Goal: Information Seeking & Learning: Find contact information

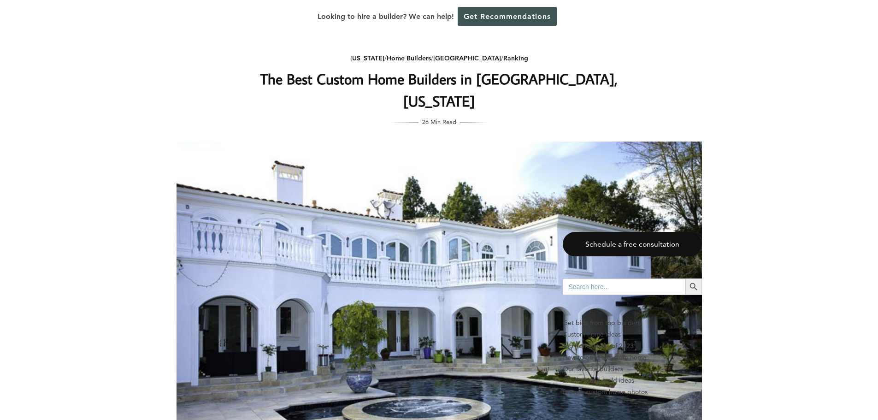
scroll to position [2764, 0]
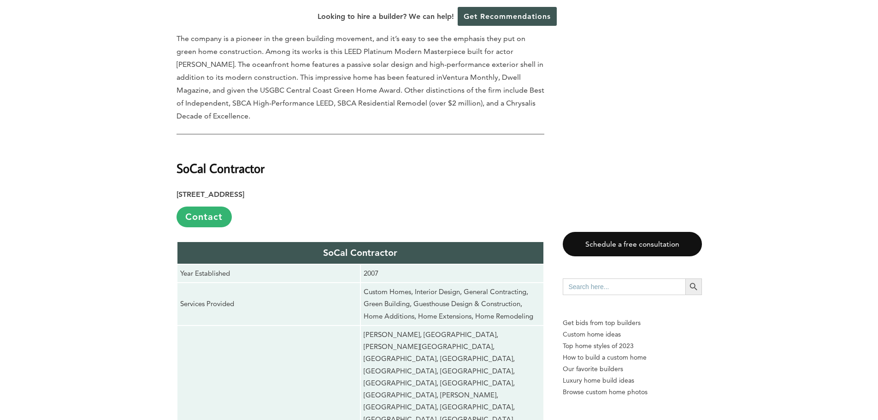
click at [386, 188] on p "[STREET_ADDRESS] Contact" at bounding box center [360, 207] width 368 height 39
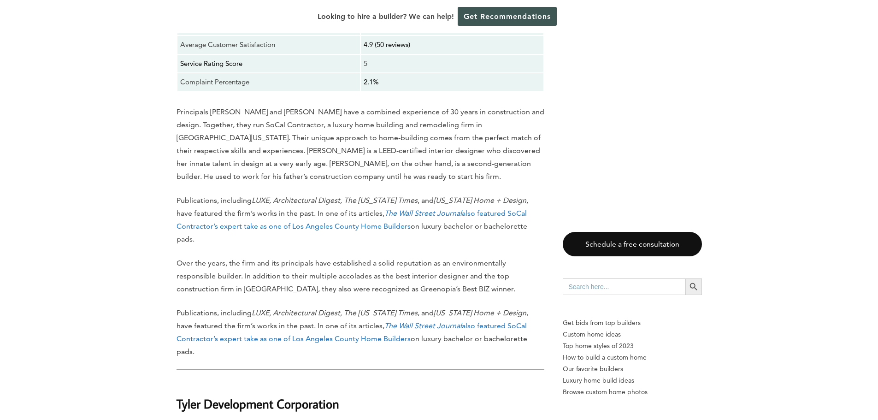
scroll to position [3409, 0]
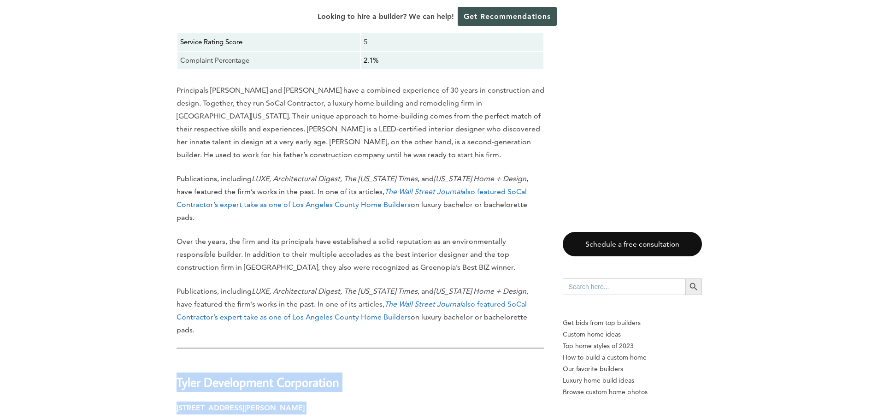
drag, startPoint x: 329, startPoint y: 176, endPoint x: 186, endPoint y: 151, distance: 145.6
copy div "Tyler Development Corporation [STREET_ADDRESS][PERSON_NAME]"
click at [414, 401] on p "[STREET_ADDRESS][PERSON_NAME] Contact" at bounding box center [360, 420] width 368 height 39
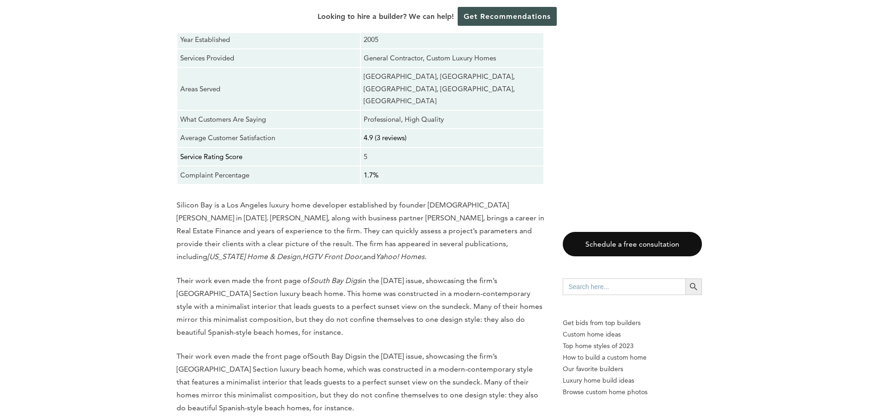
scroll to position [5021, 0]
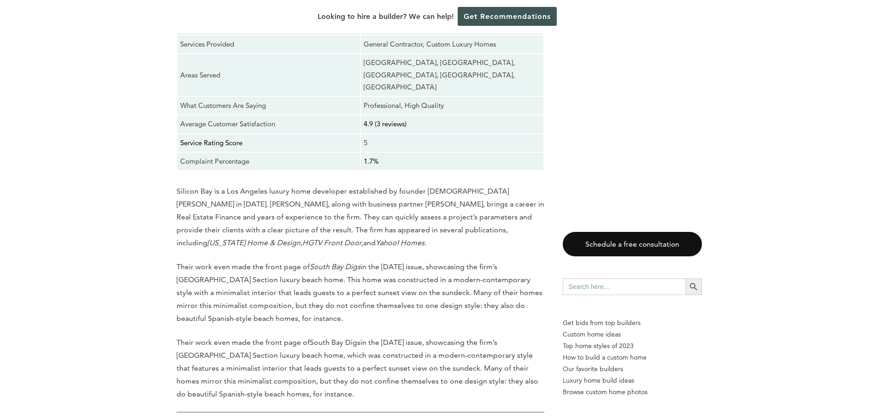
drag, startPoint x: 343, startPoint y: 205, endPoint x: 188, endPoint y: 177, distance: 156.8
copy div "[PERSON_NAME] Builders [STREET_ADDRESS][PERSON_NAME]"
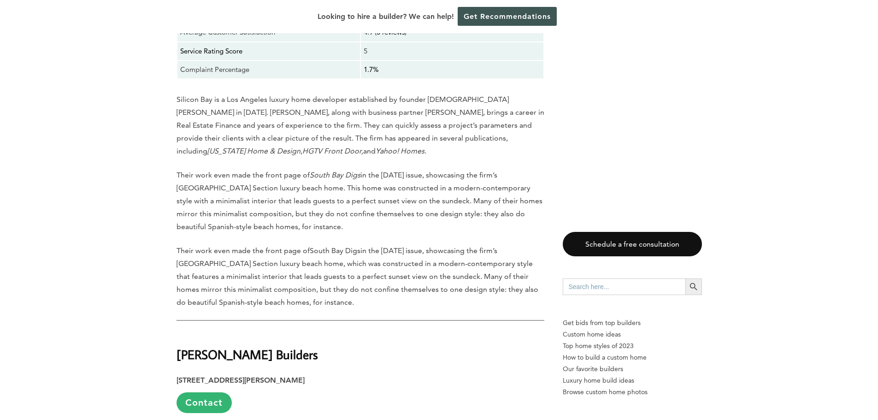
scroll to position [5113, 0]
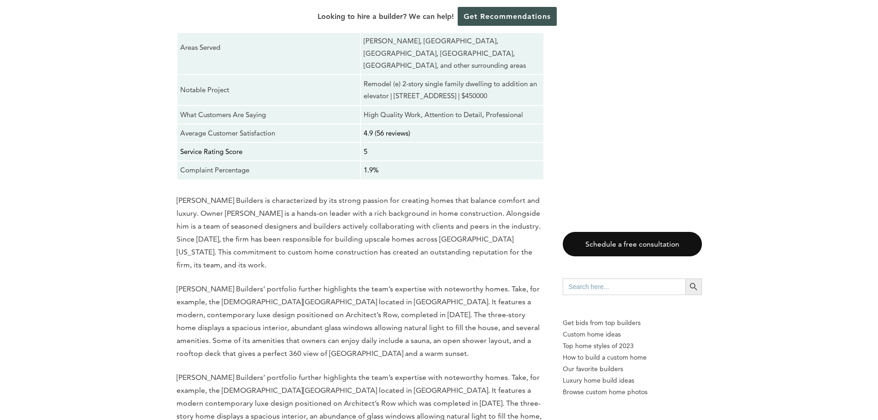
scroll to position [5620, 0]
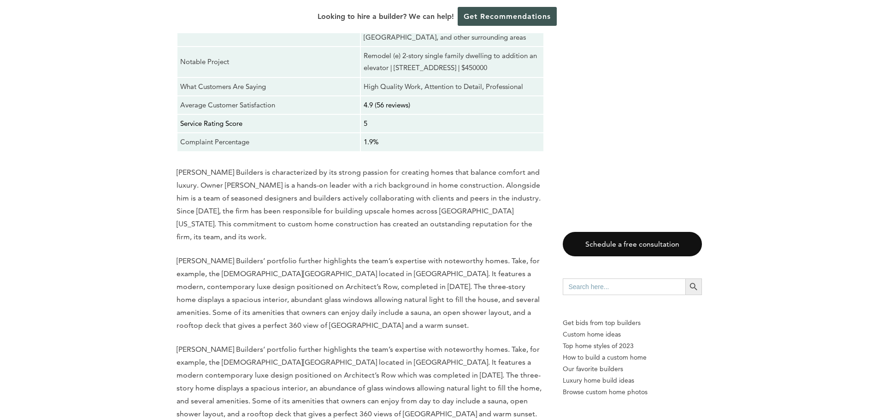
drag, startPoint x: 330, startPoint y: 197, endPoint x: 187, endPoint y: 174, distance: 144.2
click at [178, 176] on div "Last updated on [DATE] 12:58 am Are you dreaming of building your custom home i…" at bounding box center [360, 213] width 368 height 10655
copy div "ones Builders Group [STREET_ADDRESS]"
drag, startPoint x: 330, startPoint y: 198, endPoint x: 187, endPoint y: 165, distance: 146.8
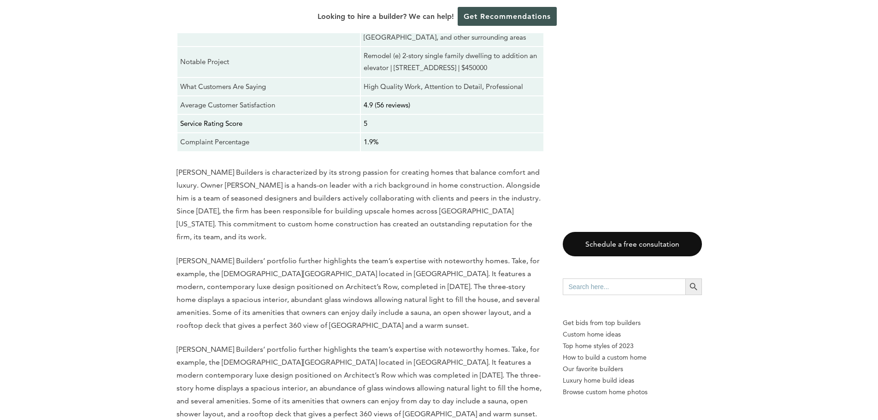
click at [177, 175] on div "Last updated on [DATE] 12:58 am Are you dreaming of building your custom home i…" at bounding box center [360, 213] width 368 height 10655
copy div "[PERSON_NAME] Builders Group [STREET_ADDRESS]"
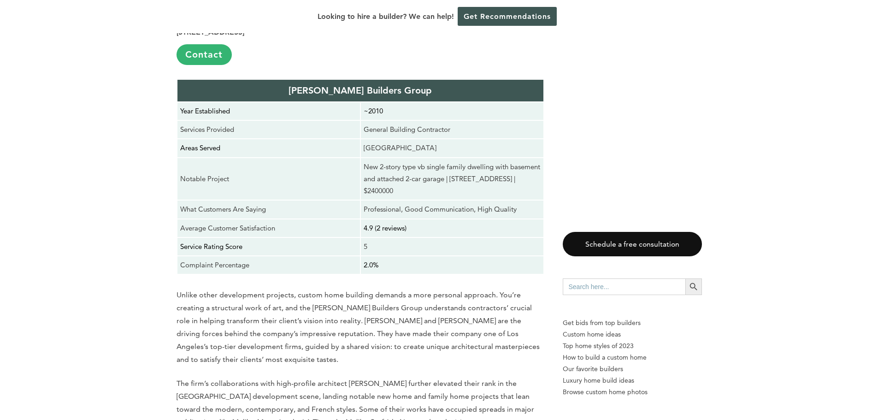
scroll to position [6081, 0]
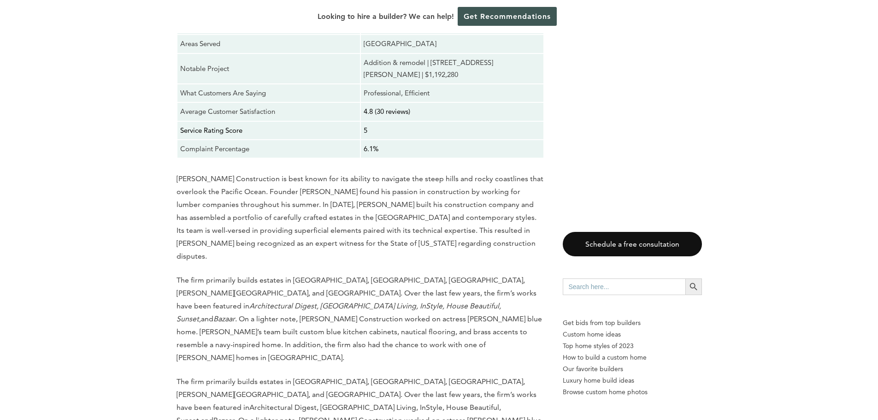
scroll to position [8338, 0]
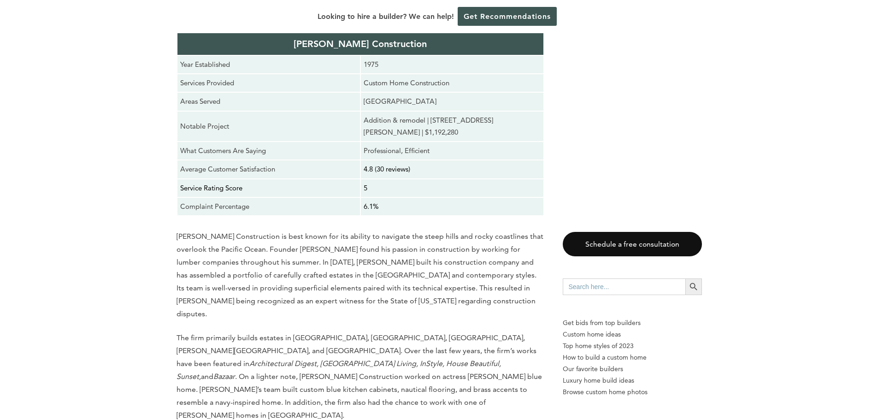
drag, startPoint x: 347, startPoint y: 159, endPoint x: 173, endPoint y: 140, distance: 174.8
copy div "Dugally [PERSON_NAME], Inc. [STREET_ADDRESS][PERSON_NAME]"
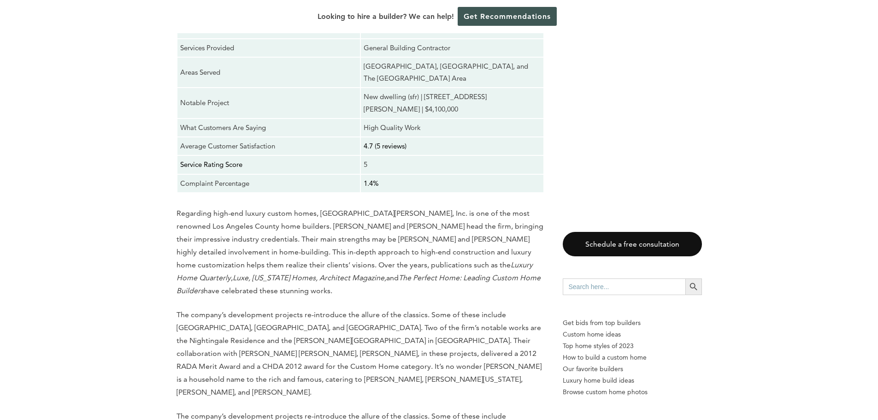
scroll to position [8983, 0]
